Goal: Task Accomplishment & Management: Complete application form

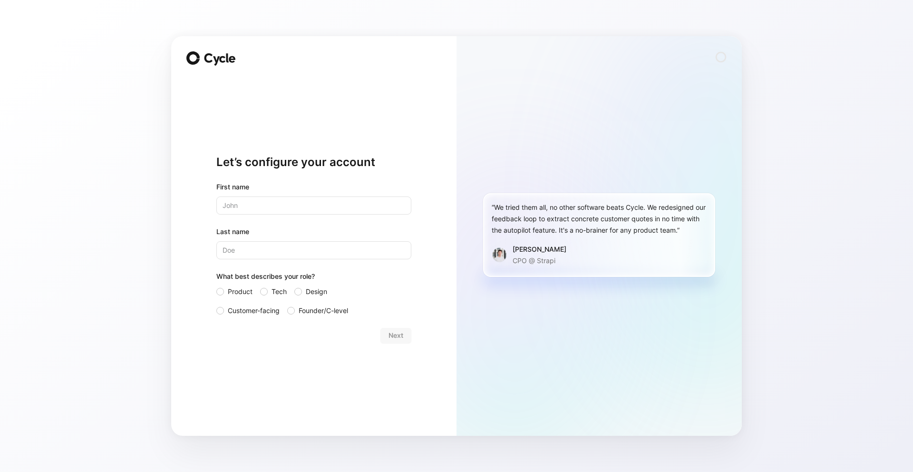
click at [248, 202] on input "text" at bounding box center [313, 205] width 195 height 18
type input "Chinami"
type input "Murayama"
click at [308, 289] on span "Design" at bounding box center [316, 291] width 21 height 11
click at [294, 286] on input "Design" at bounding box center [294, 286] width 0 height 0
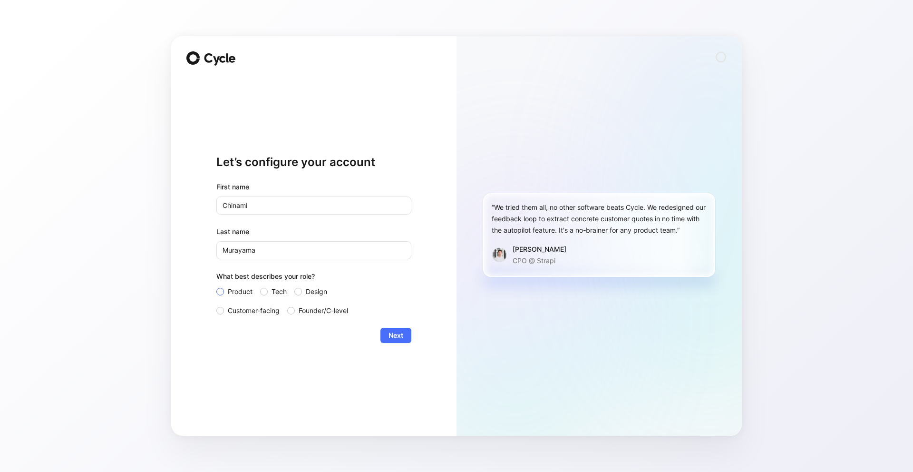
click at [241, 289] on span "Product" at bounding box center [240, 291] width 25 height 11
click at [216, 286] on input "Product" at bounding box center [216, 286] width 0 height 0
click at [402, 338] on span "Next" at bounding box center [395, 334] width 15 height 11
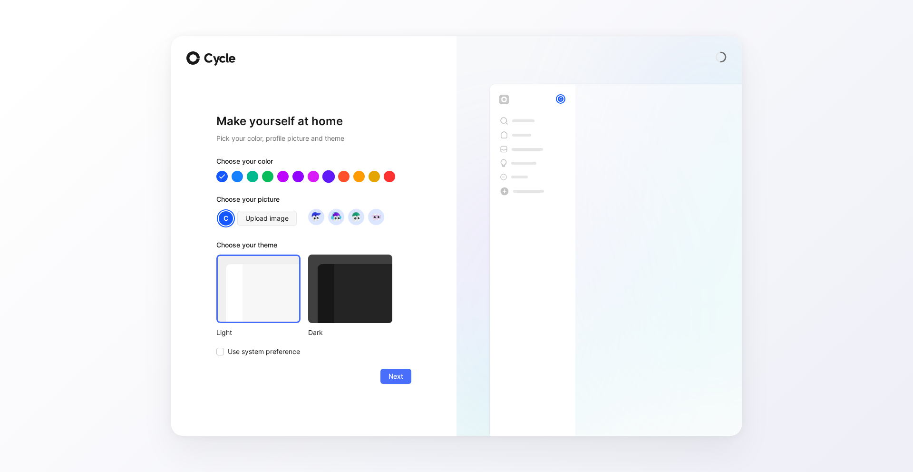
click at [328, 180] on div at bounding box center [328, 176] width 12 height 12
click at [299, 178] on div at bounding box center [298, 176] width 12 height 12
click at [322, 178] on div at bounding box center [313, 176] width 195 height 11
click at [325, 178] on div at bounding box center [328, 176] width 12 height 12
click at [311, 218] on img at bounding box center [315, 216] width 13 height 13
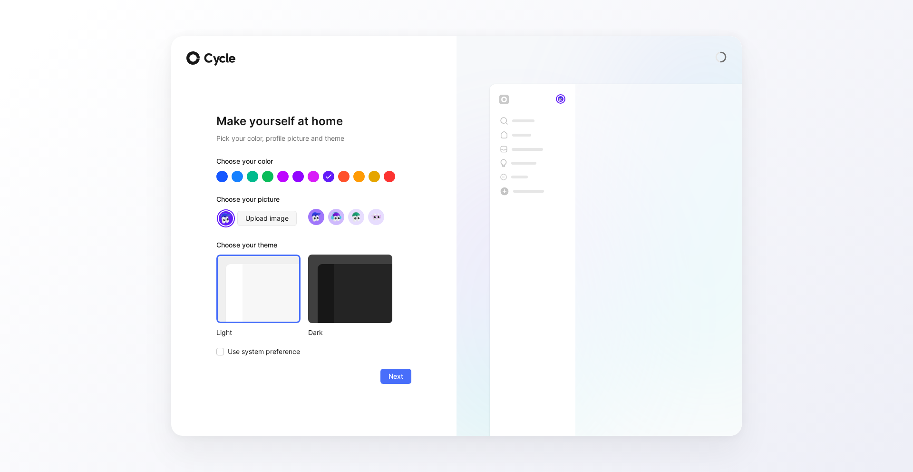
click at [338, 219] on img at bounding box center [335, 216] width 13 height 13
click at [374, 219] on img at bounding box center [375, 216] width 13 height 13
click at [358, 219] on img at bounding box center [355, 216] width 13 height 13
click at [339, 221] on img at bounding box center [335, 216] width 13 height 13
click at [321, 218] on img at bounding box center [315, 216] width 13 height 13
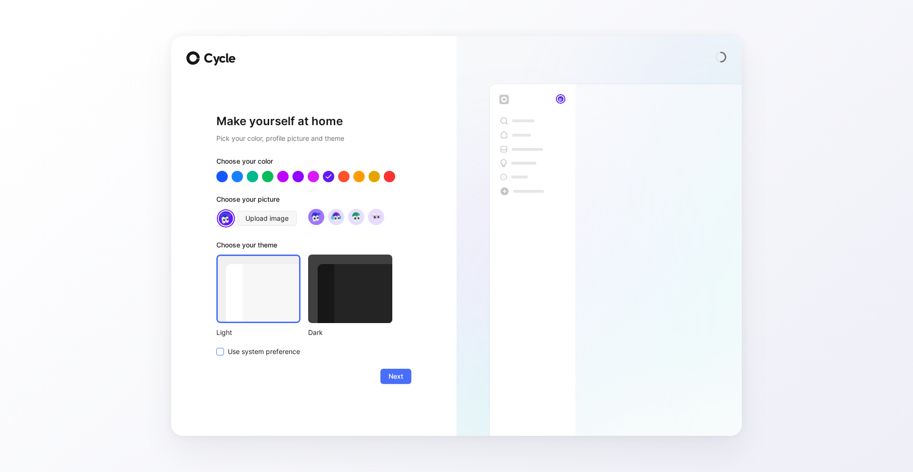
click at [287, 355] on span "Use system preference" at bounding box center [264, 351] width 72 height 11
click at [216, 346] on input "Use system preference" at bounding box center [216, 346] width 0 height 0
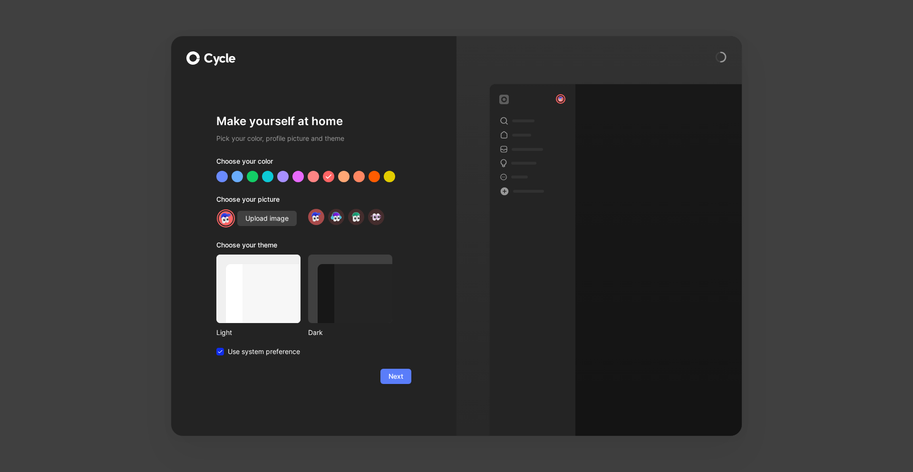
click at [392, 375] on span "Next" at bounding box center [395, 375] width 15 height 11
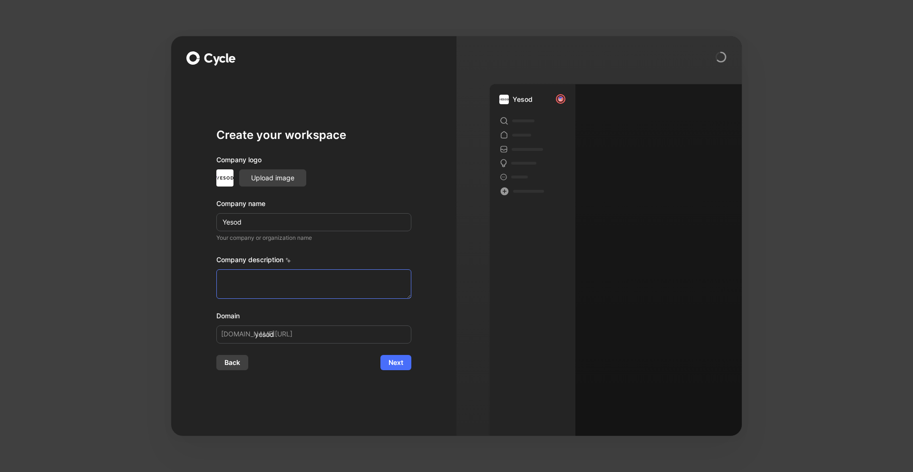
click at [286, 283] on textarea at bounding box center [313, 283] width 195 height 29
click at [289, 258] on icon at bounding box center [288, 260] width 6 height 6
click at [390, 363] on span "Next" at bounding box center [395, 362] width 15 height 11
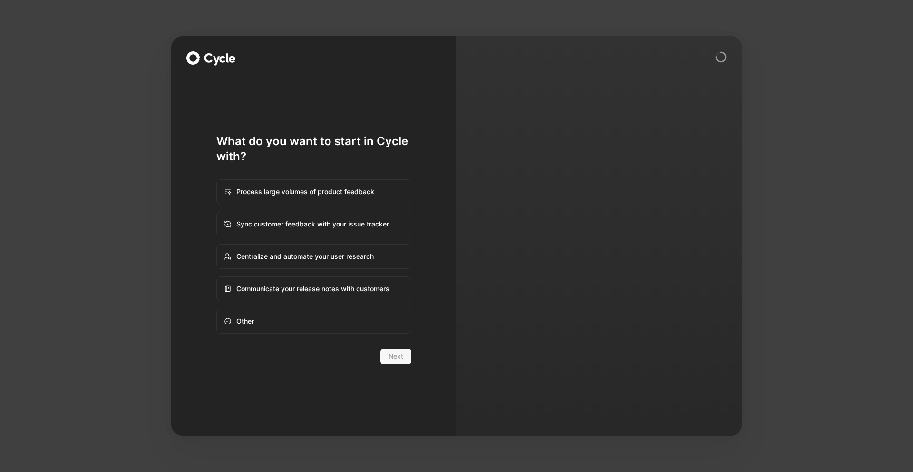
click at [377, 189] on div "Process large volumes of product feedback" at bounding box center [313, 191] width 193 height 23
click at [217, 180] on input "Process large volumes of product feedback" at bounding box center [217, 180] width 0 height 0
radio input "true"
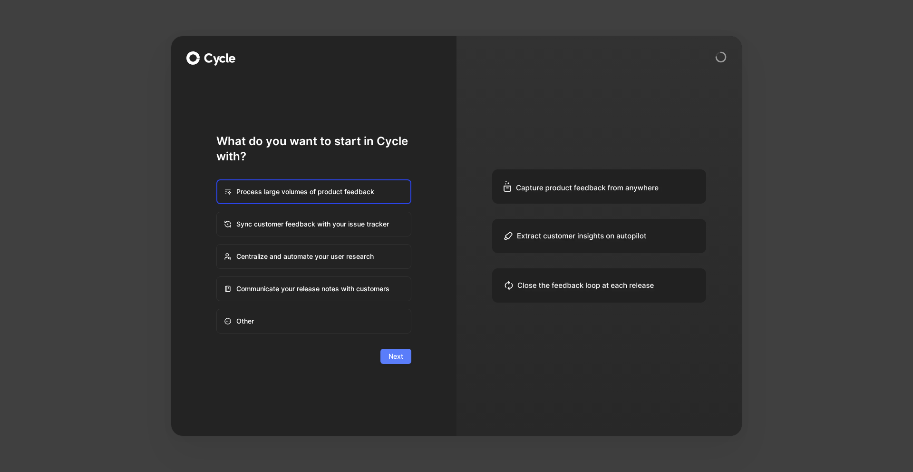
click at [395, 362] on button "Next" at bounding box center [395, 355] width 31 height 15
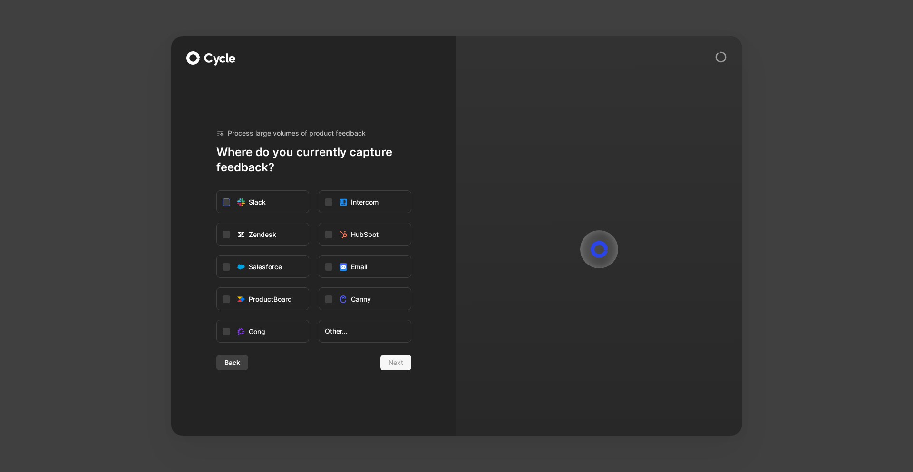
click at [253, 206] on div "Slack" at bounding box center [257, 201] width 17 height 11
click at [217, 191] on input "Slack" at bounding box center [217, 191] width 0 height 0
click at [332, 232] on label "HubSpot" at bounding box center [365, 234] width 92 height 23
click at [319, 223] on input "HubSpot" at bounding box center [319, 223] width 0 height 0
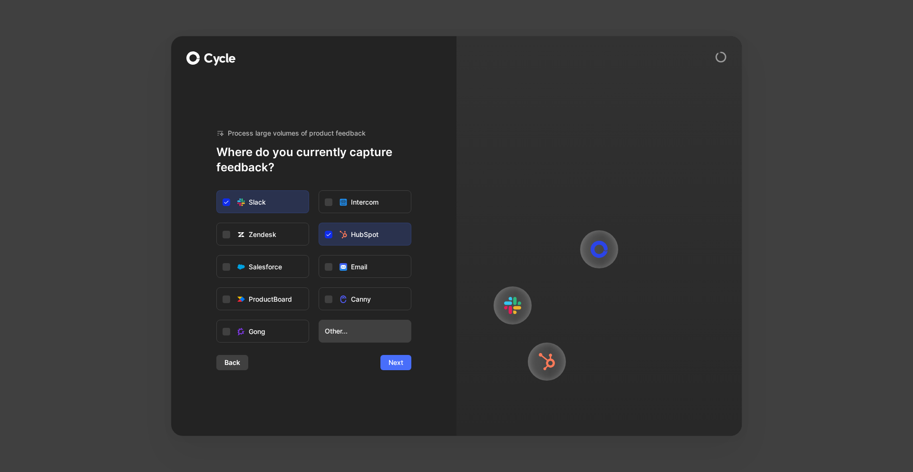
click at [347, 332] on span "Other..." at bounding box center [365, 330] width 80 height 11
type input "jira"
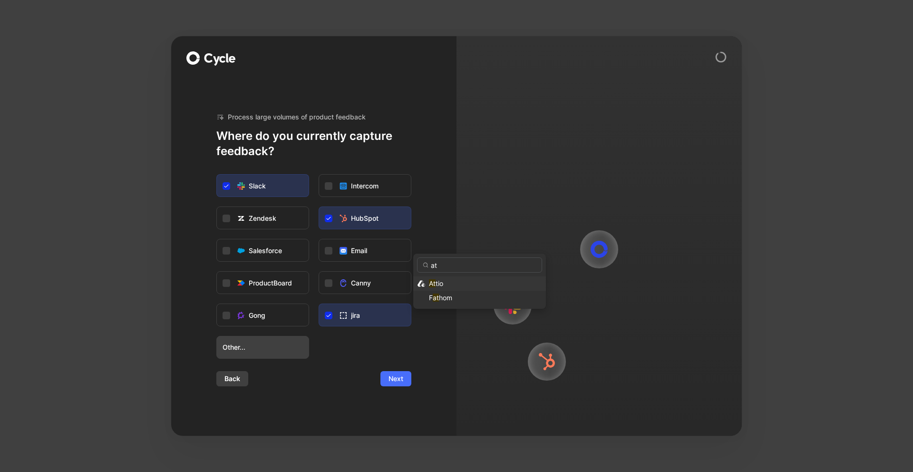
type input "a"
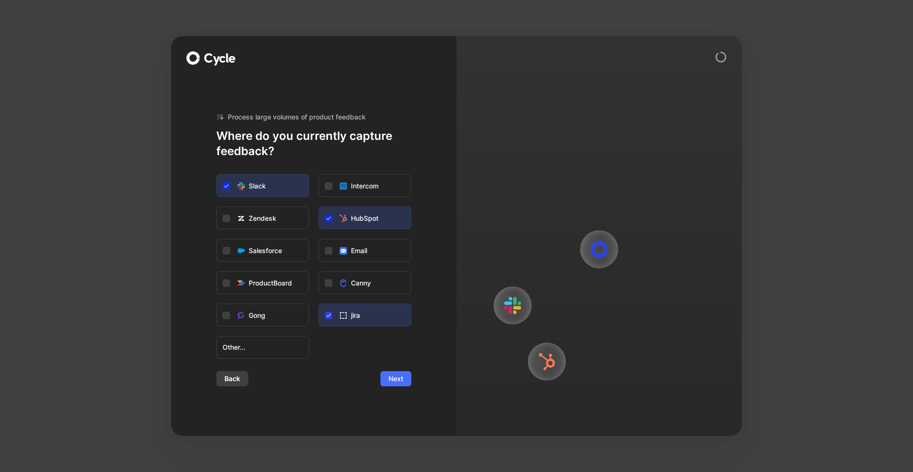
click at [330, 315] on icon at bounding box center [329, 315] width 6 height 6
click at [319, 304] on input "jira" at bounding box center [319, 304] width 0 height 0
click at [385, 374] on button "Next" at bounding box center [395, 378] width 31 height 15
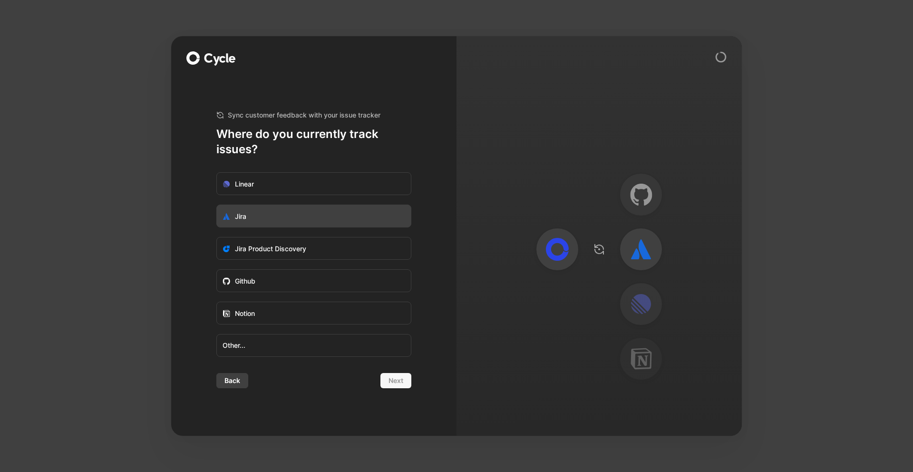
click at [270, 213] on label "Jira" at bounding box center [314, 216] width 194 height 23
click at [217, 205] on input "Jira" at bounding box center [217, 205] width 0 height 0
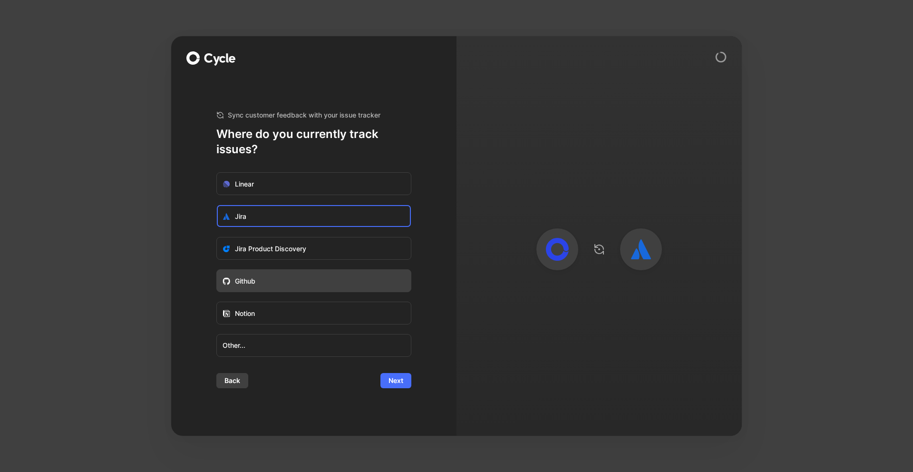
click at [316, 277] on label "Github" at bounding box center [314, 281] width 194 height 23
click at [217, 270] on input "Github" at bounding box center [217, 270] width 0 height 0
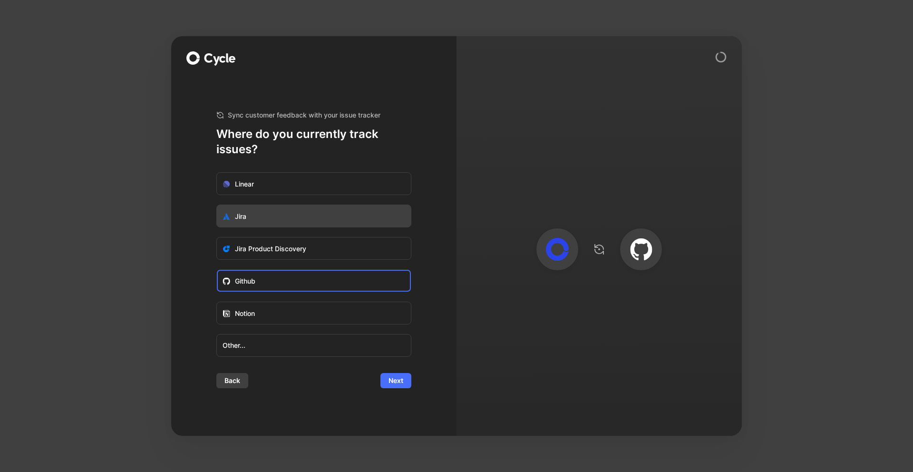
click at [318, 214] on label "Jira" at bounding box center [314, 216] width 194 height 23
click at [217, 205] on input "Jira" at bounding box center [217, 205] width 0 height 0
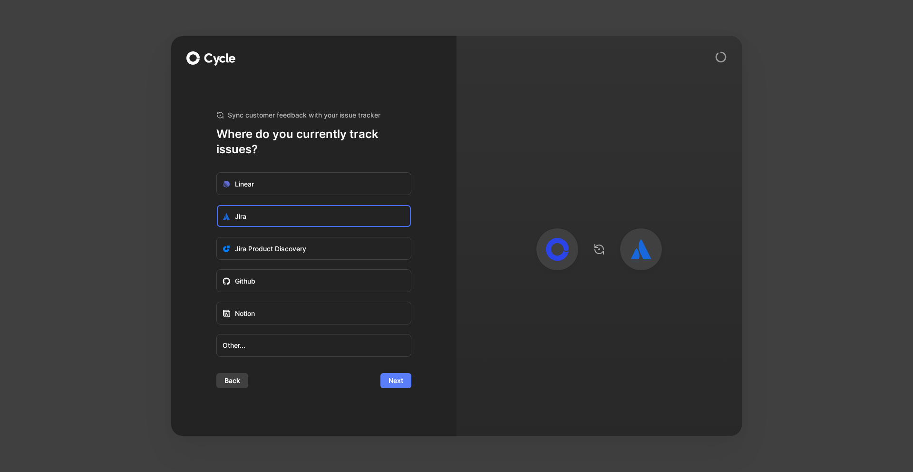
click at [399, 376] on span "Next" at bounding box center [395, 380] width 15 height 11
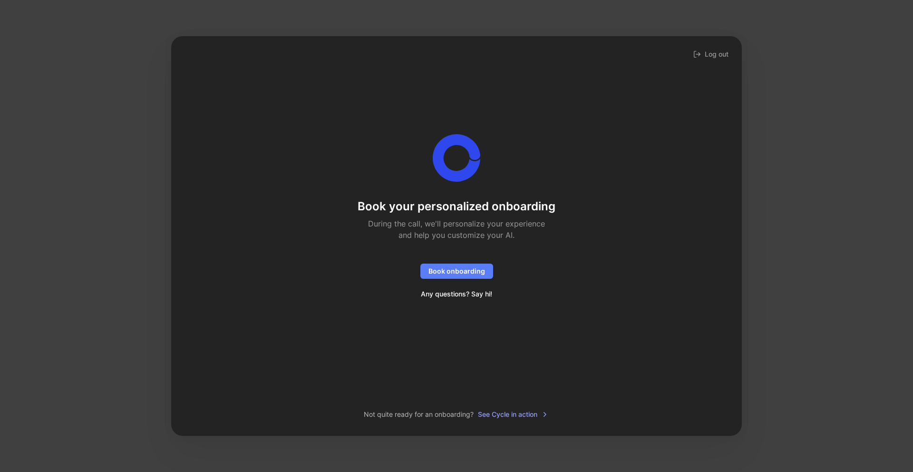
click at [434, 273] on span "Book onboarding" at bounding box center [456, 270] width 57 height 11
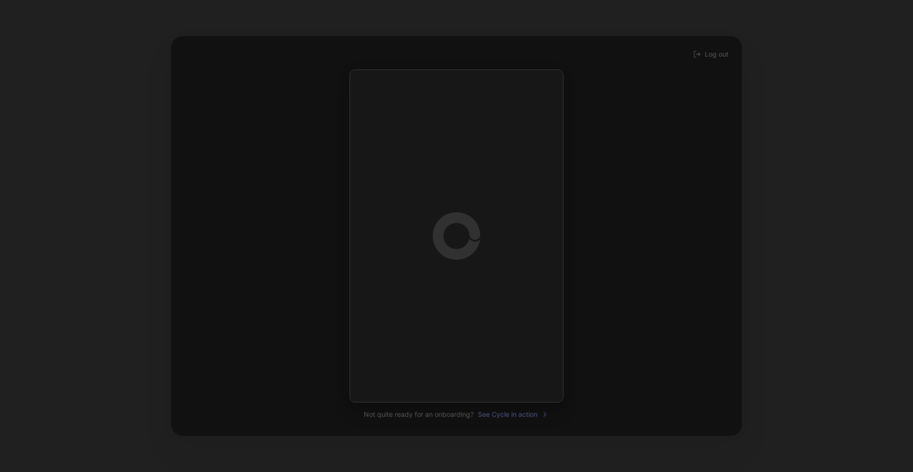
click at [318, 351] on div at bounding box center [456, 236] width 913 height 472
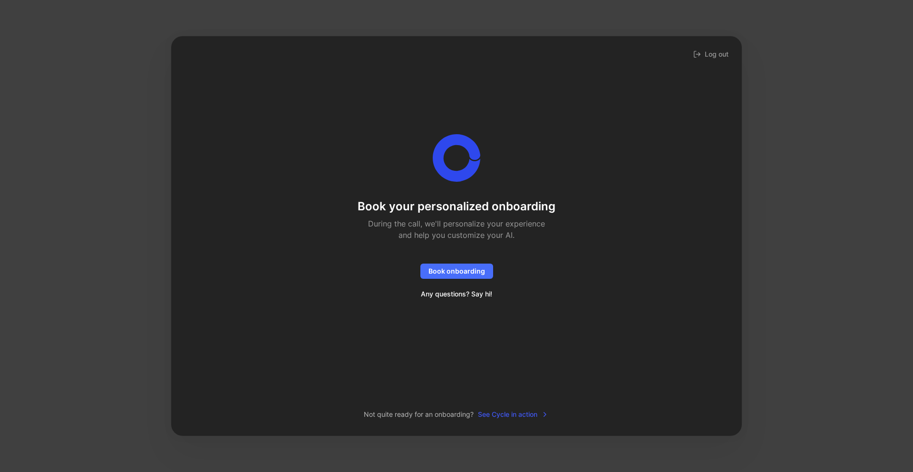
click at [498, 414] on span "See Cycle in action" at bounding box center [513, 413] width 71 height 11
click at [459, 295] on span "Any questions? Say hi!" at bounding box center [456, 293] width 71 height 11
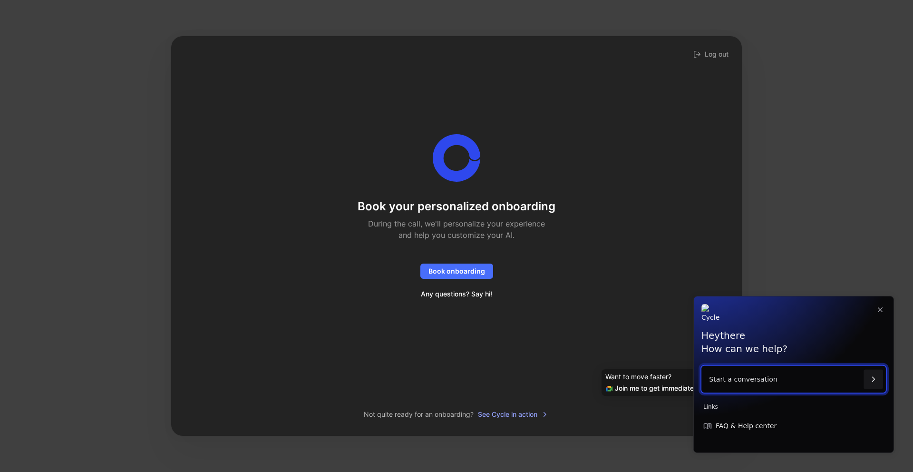
click at [737, 386] on p "Start a conversation" at bounding box center [784, 379] width 151 height 27
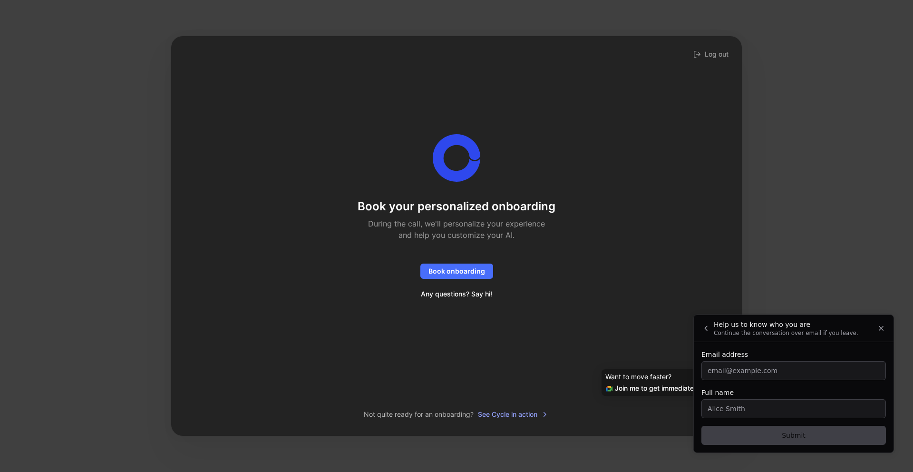
click at [517, 230] on h2 "During the call, we'll personalize your experience and help you customize your …" at bounding box center [456, 229] width 187 height 23
click at [478, 274] on span "Book onboarding" at bounding box center [456, 270] width 57 height 11
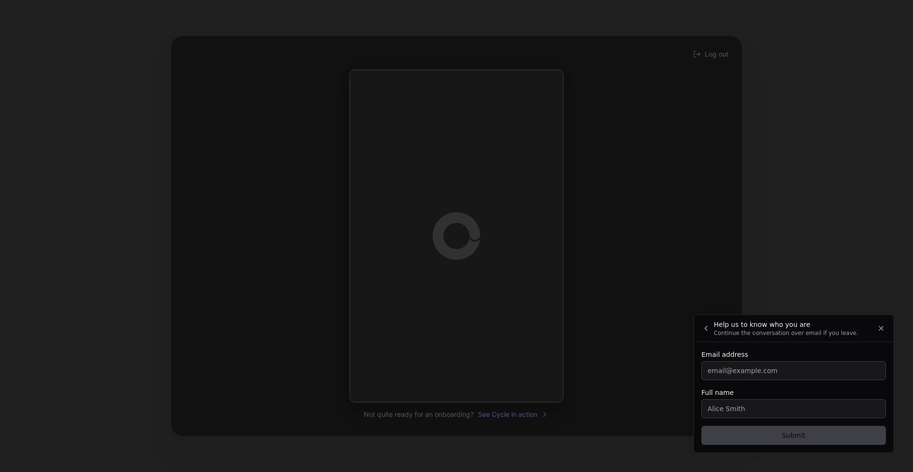
click at [333, 168] on div at bounding box center [456, 236] width 913 height 472
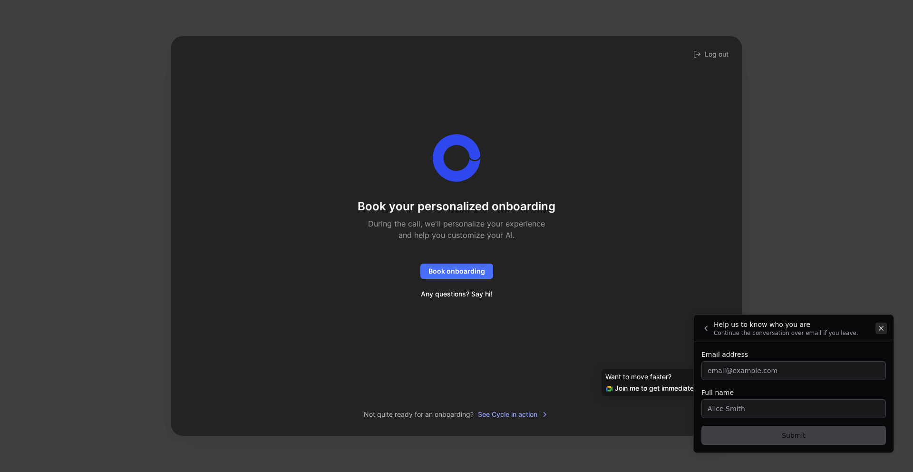
click at [882, 328] on icon "Close" at bounding box center [881, 328] width 9 height 9
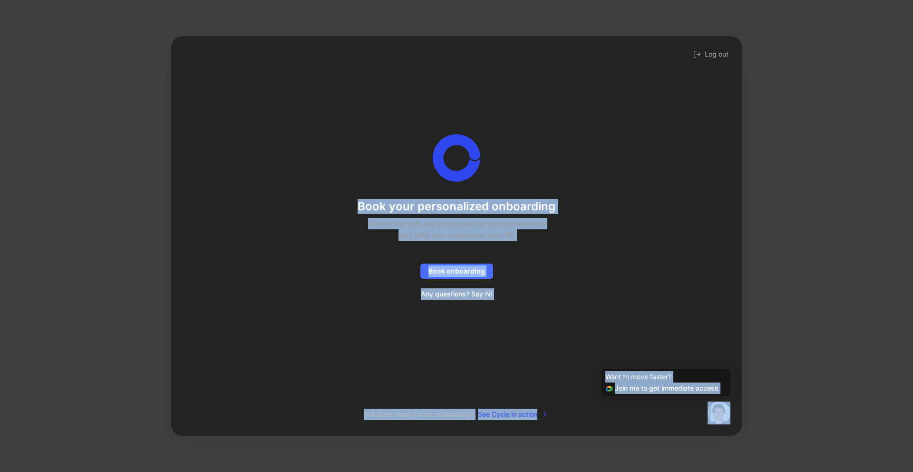
drag, startPoint x: 355, startPoint y: 200, endPoint x: 545, endPoint y: 412, distance: 285.1
click at [545, 412] on div "Book your personalized onboarding During the call, we'll personalize your exper…" at bounding box center [456, 235] width 540 height 369
copy div "Book your personalized onboarding During the call, we'll personalize your exper…"
click at [450, 294] on span "Any questions? Say hi!" at bounding box center [456, 293] width 71 height 11
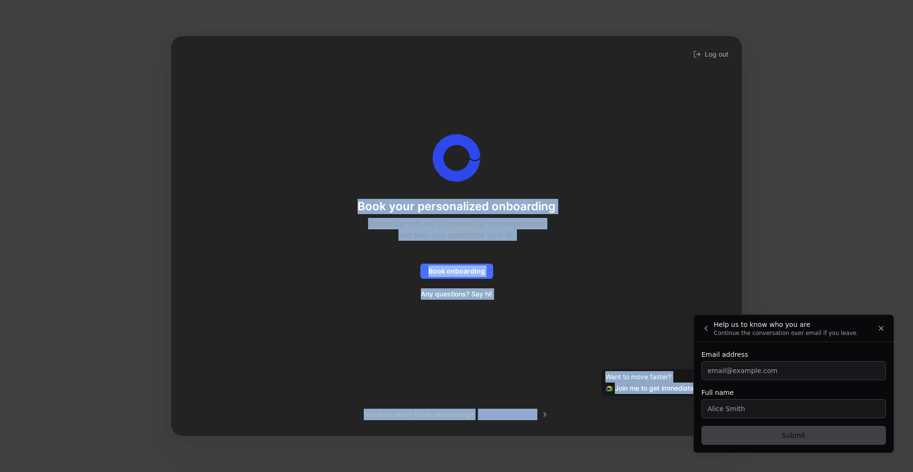
click at [563, 338] on div "Book your personalized onboarding During the call, we'll personalize your exper…" at bounding box center [456, 229] width 540 height 357
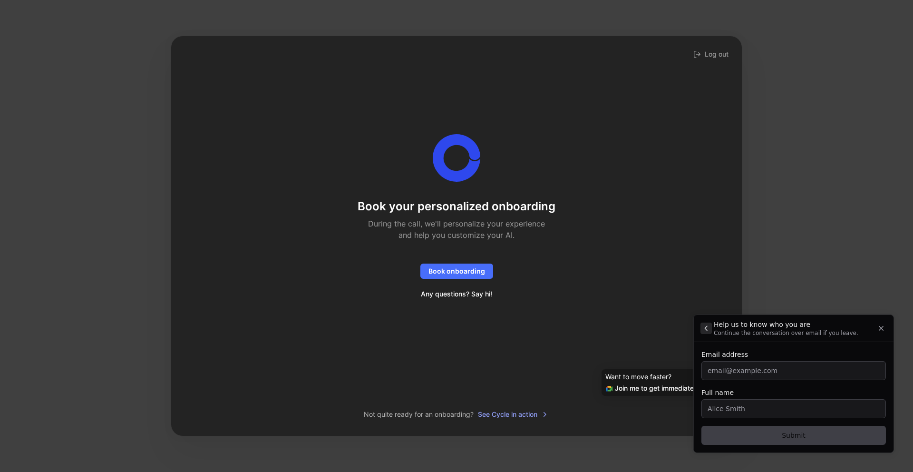
click at [705, 328] on icon "Back" at bounding box center [705, 328] width 3 height 5
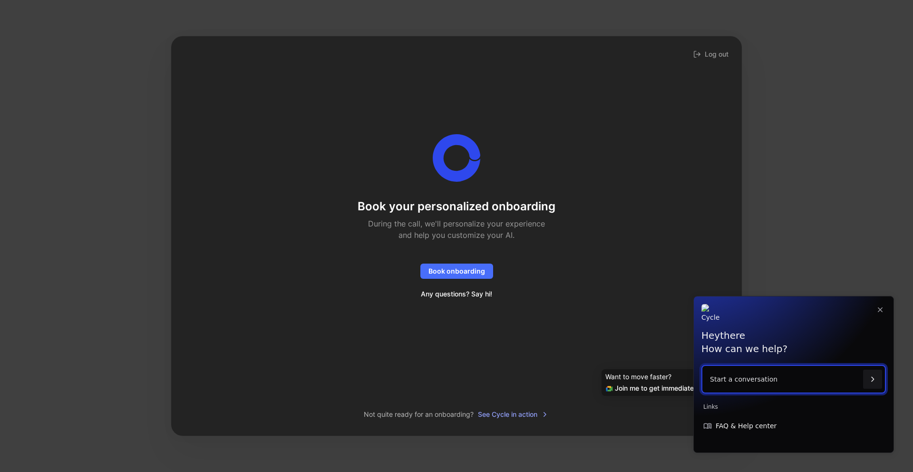
click at [602, 95] on div "Book your personalized onboarding During the call, we'll personalize your exper…" at bounding box center [456, 229] width 540 height 357
